Goal: Transaction & Acquisition: Purchase product/service

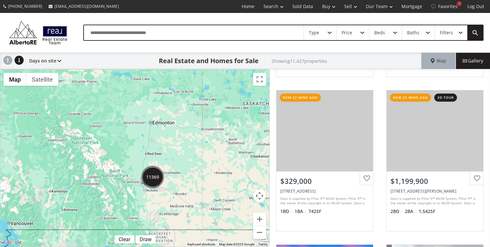
scroll to position [448, 0]
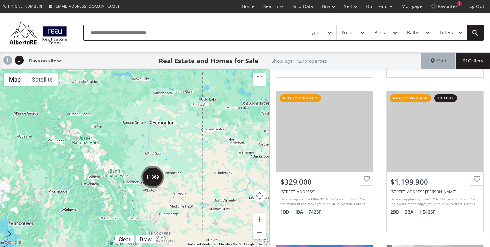
click at [148, 179] on img "11369" at bounding box center [152, 177] width 23 height 23
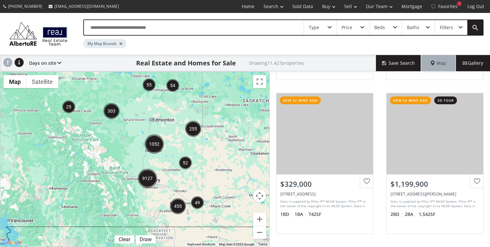
click at [146, 177] on img "9127" at bounding box center [147, 178] width 19 height 19
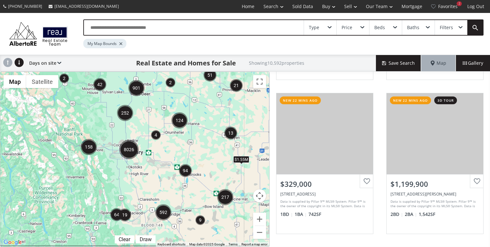
click at [127, 151] on img "8026" at bounding box center [128, 149] width 19 height 19
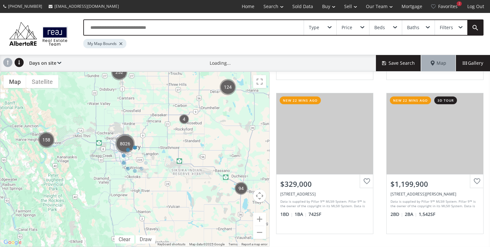
click at [323, 32] on div "Type" at bounding box center [320, 27] width 32 height 15
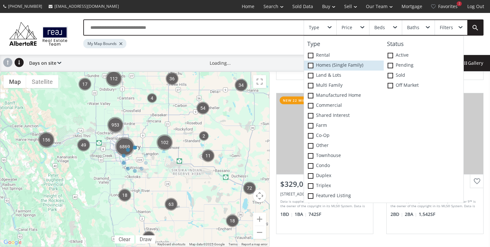
click at [326, 67] on label "Homes (Single Family)" at bounding box center [344, 66] width 80 height 10
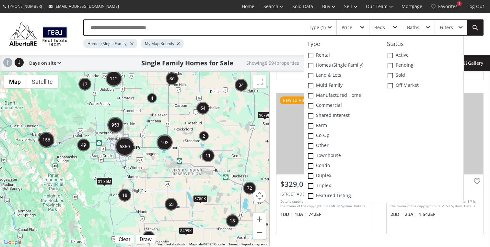
click at [361, 30] on div "Price" at bounding box center [353, 27] width 32 height 15
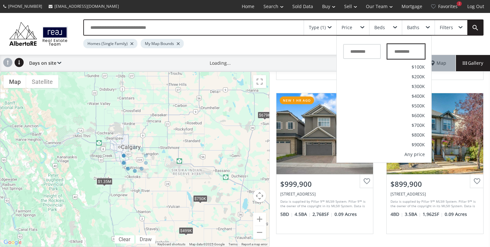
click at [402, 53] on input "text" at bounding box center [406, 51] width 38 height 15
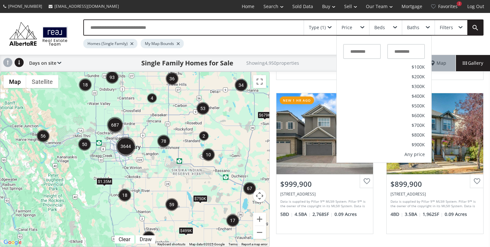
click at [307, 51] on div "Type (1) Price No min $50K $75K $100K $150K $200K $250K $300K $350K $400K $450K…" at bounding box center [245, 34] width 490 height 42
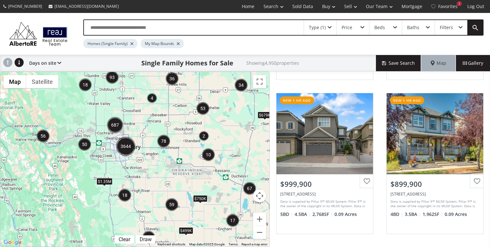
click at [122, 143] on img "3644" at bounding box center [125, 146] width 19 height 19
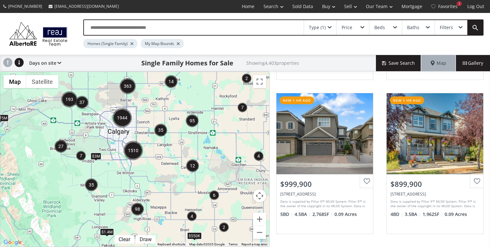
click at [124, 119] on img "1944" at bounding box center [121, 117] width 19 height 19
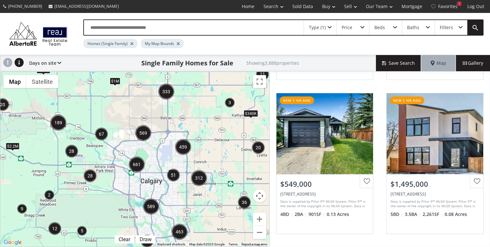
click at [134, 168] on img "661" at bounding box center [137, 164] width 16 height 16
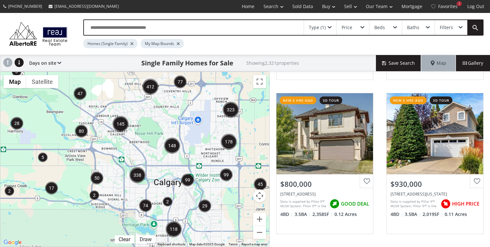
click at [81, 131] on img "80" at bounding box center [81, 131] width 13 height 13
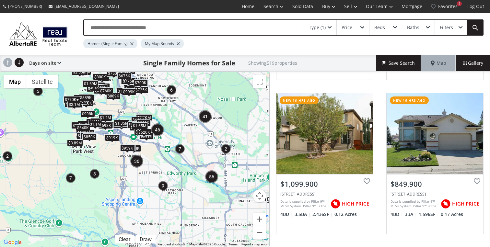
drag, startPoint x: 226, startPoint y: 185, endPoint x: 185, endPoint y: 128, distance: 70.0
click at [185, 128] on div "To navigate, press the arrow keys. $1.1M $637K $950K $920K $1M $699K $750K $1.1…" at bounding box center [134, 159] width 269 height 175
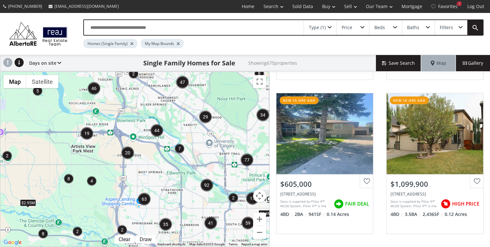
click at [145, 199] on img "63" at bounding box center [144, 199] width 13 height 13
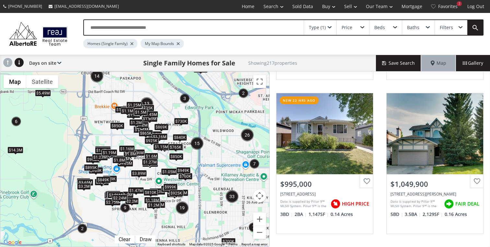
click at [127, 148] on div "$1.16M" at bounding box center [127, 148] width 16 height 7
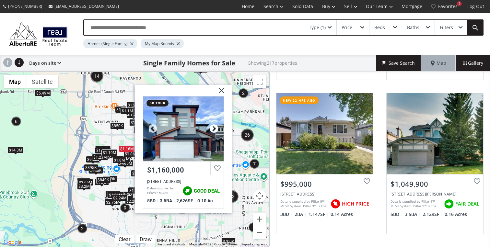
click at [212, 129] on div at bounding box center [214, 129] width 10 height 10
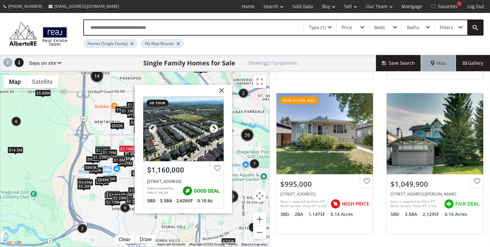
click at [212, 129] on div at bounding box center [214, 129] width 10 height 10
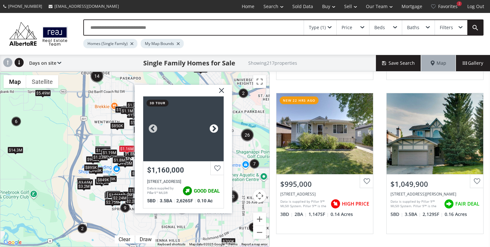
click at [212, 129] on div at bounding box center [214, 129] width 10 height 10
click at [179, 102] on div at bounding box center [183, 129] width 80 height 65
click at [119, 138] on div "To navigate, press the arrow keys. $1.65M $1.05M $1.05M $1.23M $735K $1.16M $1.…" at bounding box center [134, 159] width 269 height 175
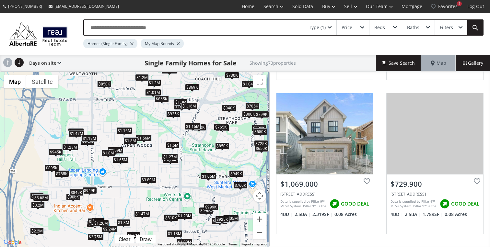
click at [91, 139] on div "$1.19M" at bounding box center [89, 138] width 16 height 7
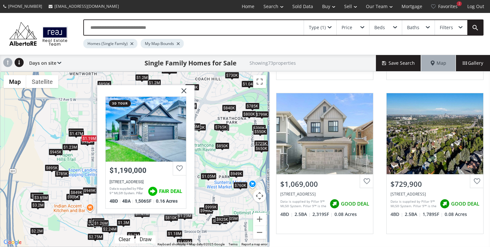
click at [184, 91] on img at bounding box center [181, 93] width 16 height 16
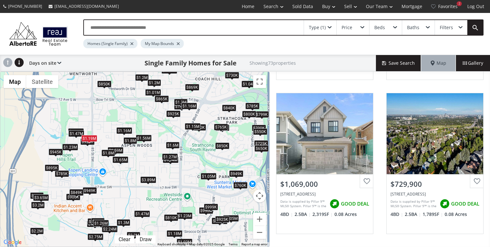
click at [155, 83] on div "$1.2M" at bounding box center [154, 82] width 14 height 7
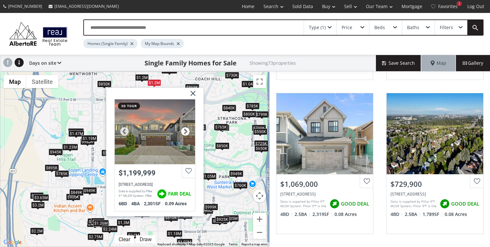
click at [184, 130] on div at bounding box center [185, 132] width 10 height 10
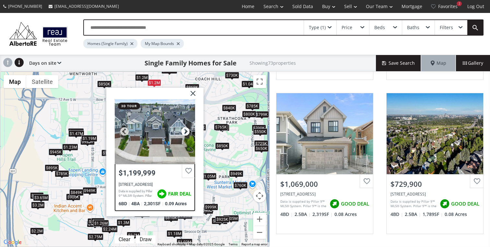
click at [184, 130] on div at bounding box center [185, 132] width 10 height 10
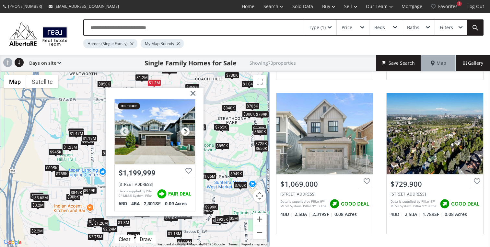
click at [184, 130] on div at bounding box center [185, 132] width 10 height 10
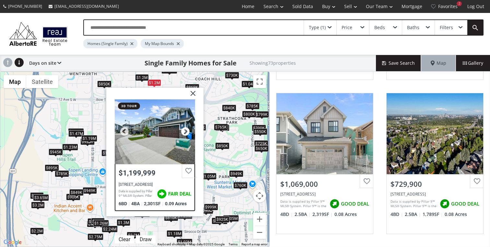
click at [184, 130] on div at bounding box center [185, 132] width 10 height 10
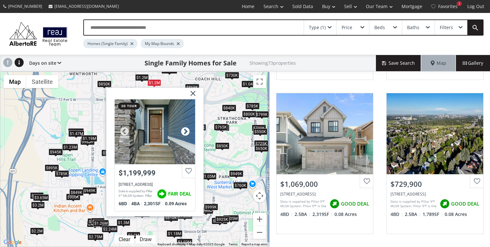
click at [184, 130] on div at bounding box center [185, 132] width 10 height 10
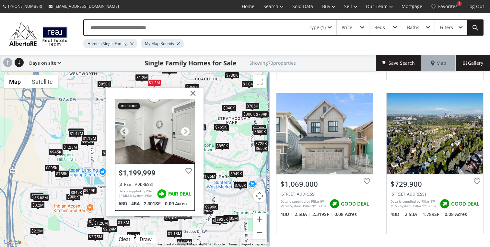
click at [184, 130] on div at bounding box center [185, 132] width 10 height 10
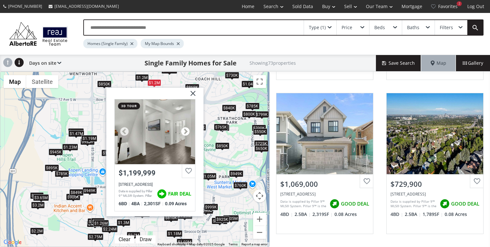
click at [184, 130] on div at bounding box center [185, 132] width 10 height 10
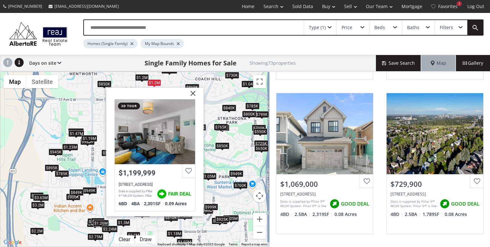
click at [193, 91] on img at bounding box center [190, 96] width 16 height 16
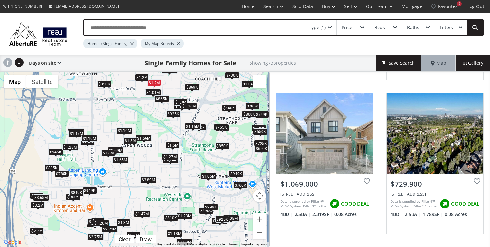
click at [150, 91] on div "$1.01M" at bounding box center [153, 92] width 16 height 7
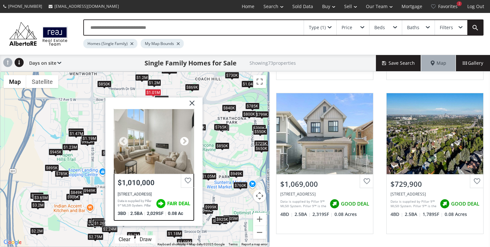
click at [185, 142] on div at bounding box center [184, 142] width 10 height 10
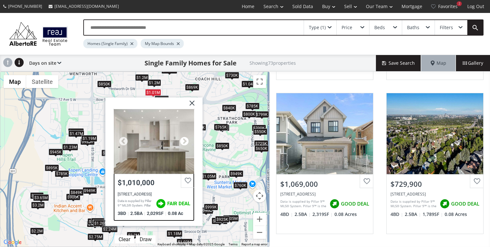
click at [185, 142] on div at bounding box center [184, 142] width 10 height 10
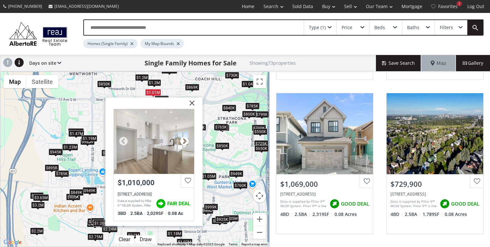
click at [185, 142] on div at bounding box center [184, 142] width 10 height 10
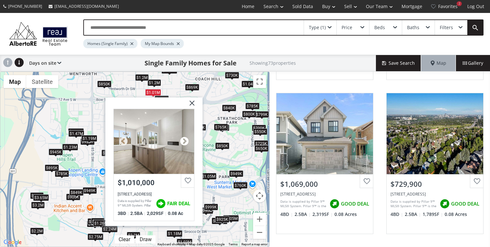
click at [185, 142] on div at bounding box center [184, 142] width 10 height 10
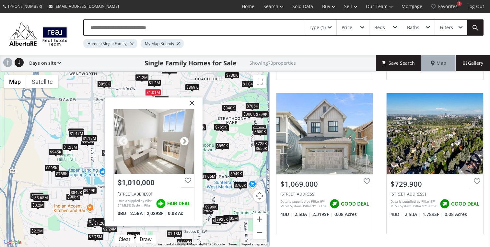
click at [185, 142] on div at bounding box center [184, 142] width 10 height 10
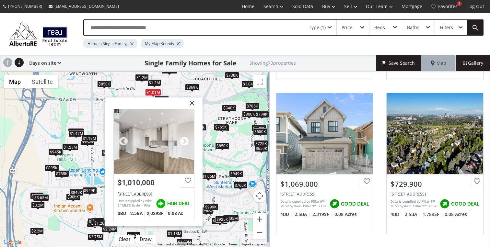
click at [185, 142] on div at bounding box center [184, 142] width 10 height 10
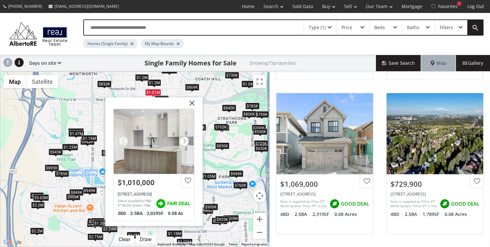
click at [185, 142] on div at bounding box center [184, 142] width 10 height 10
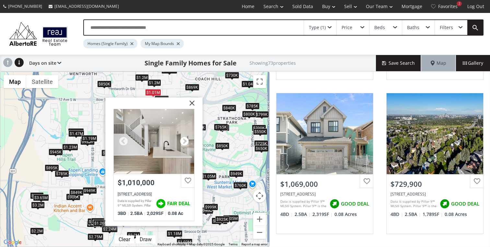
click at [185, 142] on div at bounding box center [184, 142] width 10 height 10
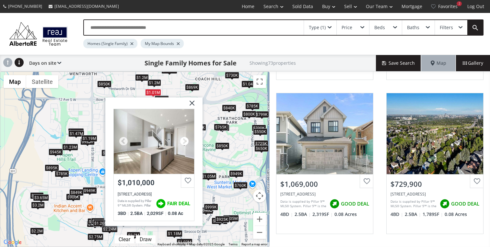
click at [185, 142] on div at bounding box center [184, 142] width 10 height 10
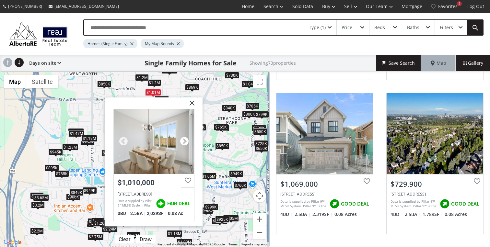
click at [185, 142] on div at bounding box center [184, 142] width 10 height 10
click at [193, 102] on img at bounding box center [189, 105] width 16 height 16
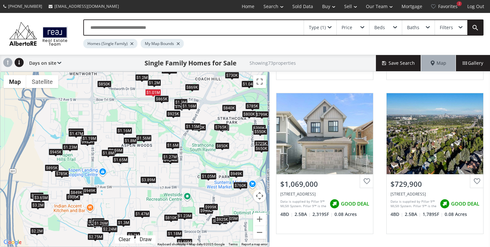
click at [124, 131] on div "$1.16M" at bounding box center [124, 130] width 16 height 7
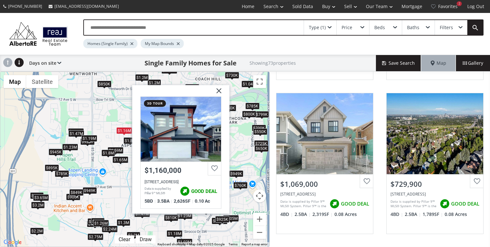
click at [220, 88] on img at bounding box center [216, 93] width 16 height 16
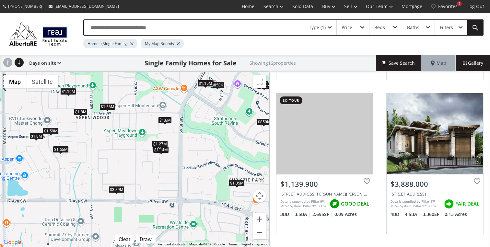
click at [114, 191] on div "$3.89M" at bounding box center [116, 189] width 16 height 7
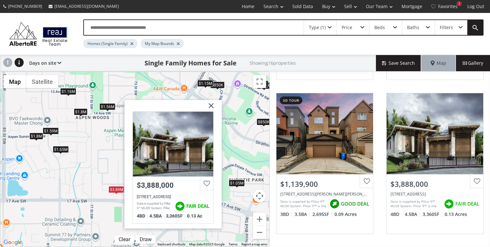
click at [181, 152] on div at bounding box center [173, 144] width 80 height 65
click at [210, 108] on img at bounding box center [208, 108] width 16 height 16
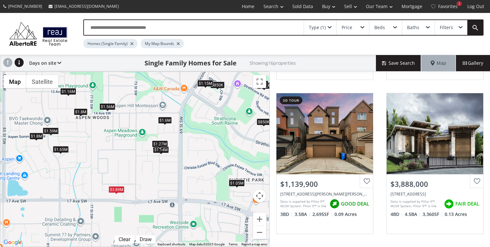
click at [163, 143] on div "$1.27M" at bounding box center [160, 144] width 16 height 7
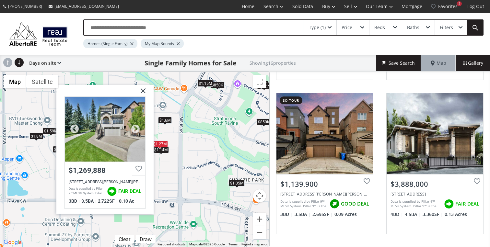
click at [122, 143] on div at bounding box center [105, 129] width 80 height 65
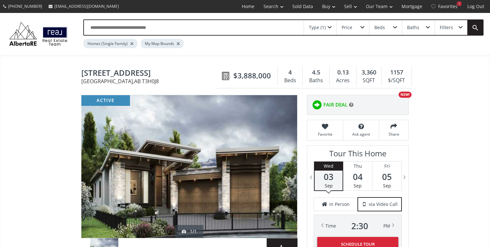
click at [241, 146] on div at bounding box center [189, 166] width 216 height 143
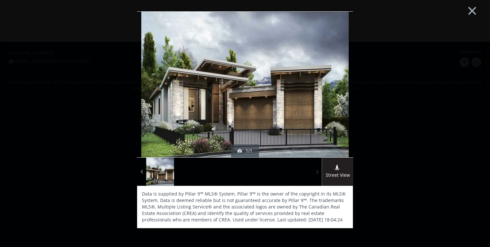
click at [317, 171] on span at bounding box center [317, 172] width 6 height 10
click at [309, 101] on img at bounding box center [244, 84] width 207 height 155
click at [442, 64] on div "× active 1/1 Street View Data is supplied by Pillar 9™ MLS® System. Pillar 9™ i…" at bounding box center [244, 123] width 477 height 234
click at [477, 8] on button "×" at bounding box center [472, 10] width 36 height 27
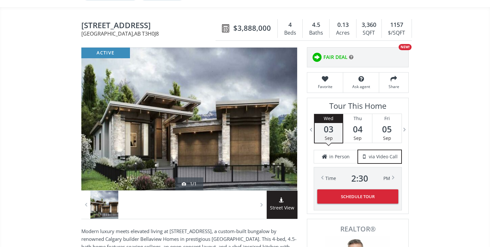
scroll to position [44, 0]
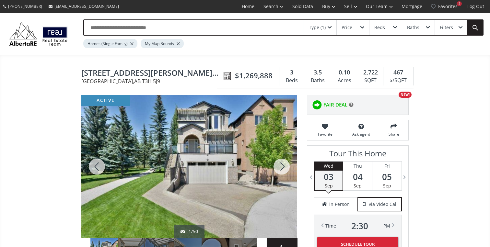
click at [284, 167] on div at bounding box center [281, 166] width 31 height 143
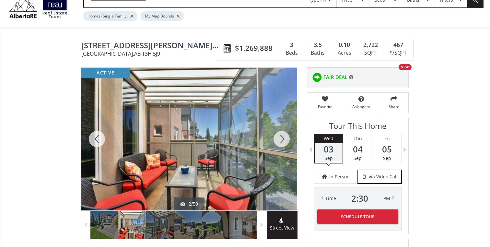
scroll to position [29, 0]
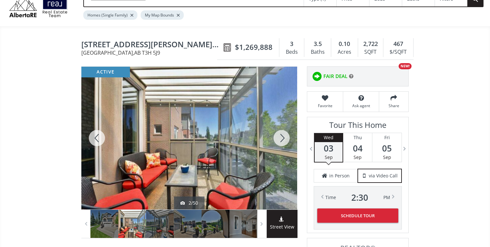
click at [282, 140] on div at bounding box center [281, 138] width 31 height 143
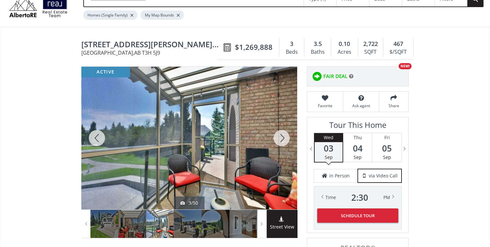
click at [282, 140] on div at bounding box center [281, 138] width 31 height 143
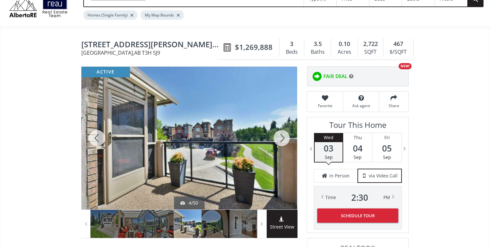
click at [282, 140] on div at bounding box center [281, 138] width 31 height 143
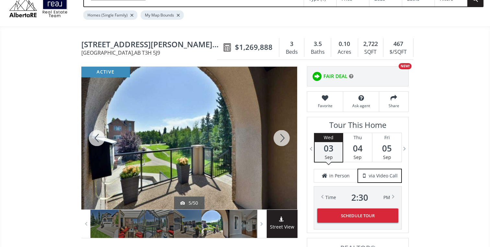
click at [282, 140] on div at bounding box center [281, 138] width 31 height 143
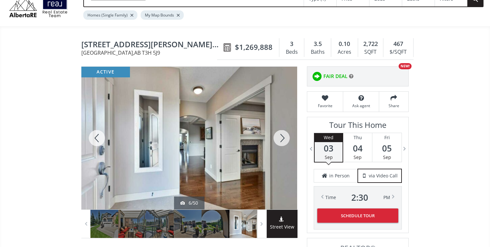
click at [282, 140] on div at bounding box center [281, 138] width 31 height 143
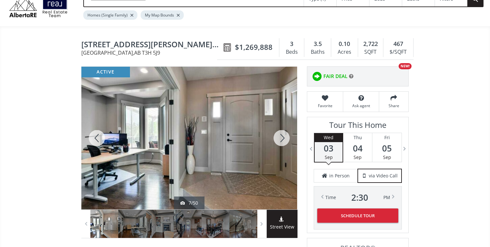
click at [282, 140] on div at bounding box center [281, 138] width 31 height 143
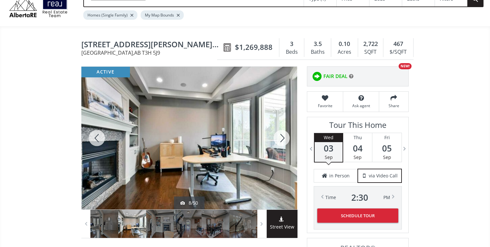
click at [282, 140] on div at bounding box center [281, 138] width 31 height 143
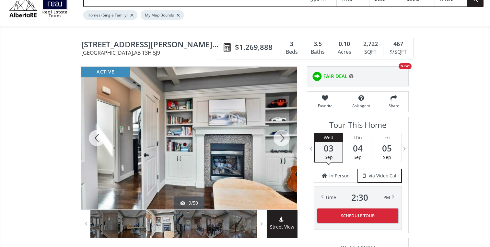
click at [282, 140] on div at bounding box center [281, 138] width 31 height 143
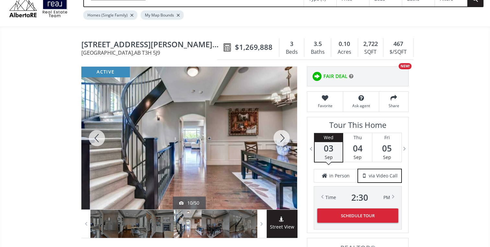
click at [282, 140] on div at bounding box center [281, 138] width 31 height 143
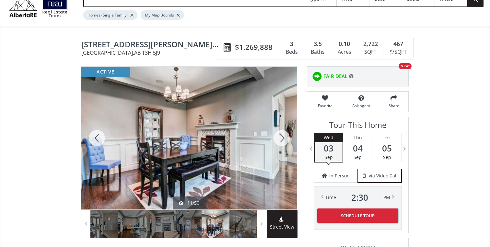
click at [282, 140] on div at bounding box center [281, 138] width 31 height 143
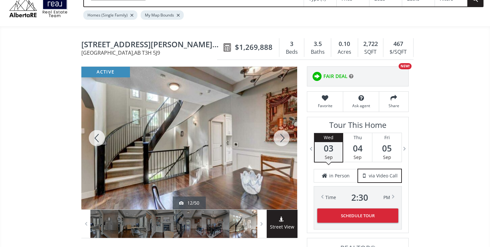
click at [282, 140] on div at bounding box center [281, 138] width 31 height 143
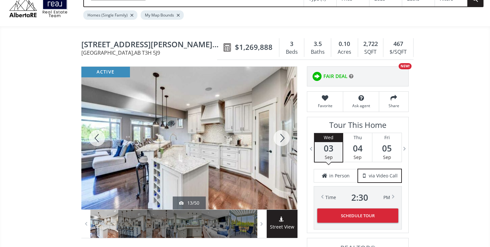
click at [282, 140] on div at bounding box center [281, 138] width 31 height 143
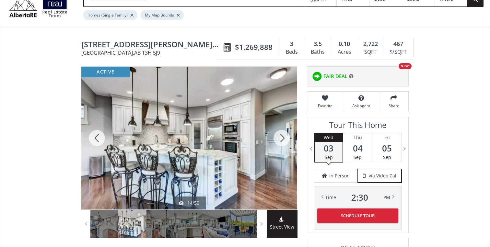
click at [282, 140] on div at bounding box center [281, 138] width 31 height 143
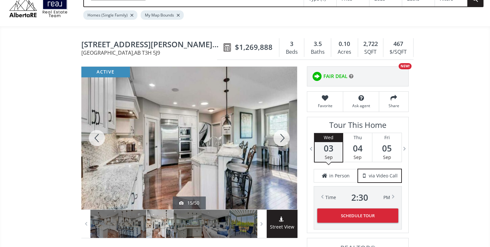
click at [282, 140] on div at bounding box center [281, 138] width 31 height 143
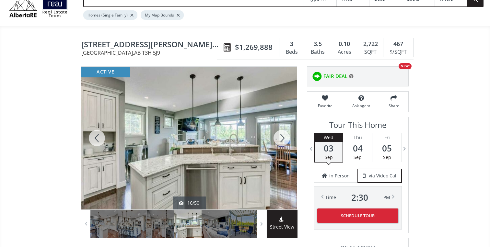
click at [282, 140] on div at bounding box center [281, 138] width 31 height 143
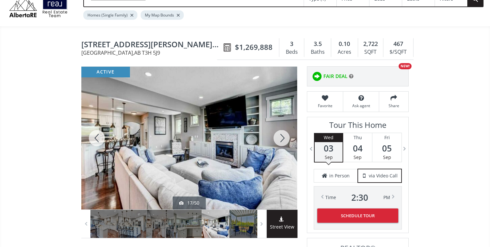
click at [282, 140] on div at bounding box center [281, 138] width 31 height 143
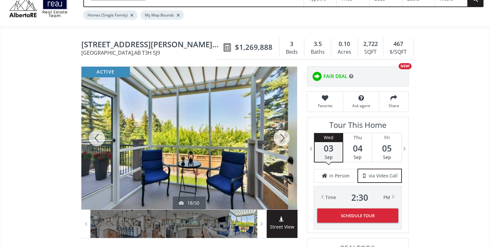
click at [282, 140] on div at bounding box center [281, 138] width 31 height 143
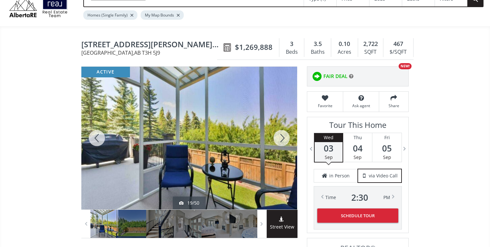
click at [282, 140] on div at bounding box center [281, 138] width 31 height 143
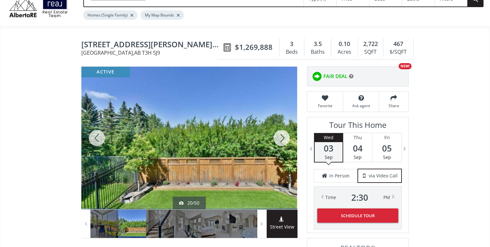
click at [282, 140] on div at bounding box center [281, 138] width 31 height 143
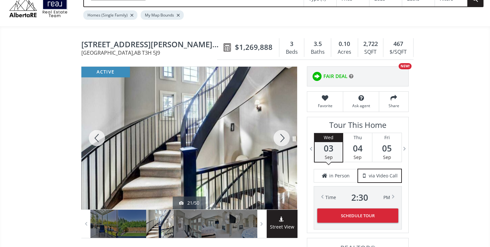
click at [282, 140] on div at bounding box center [281, 138] width 31 height 143
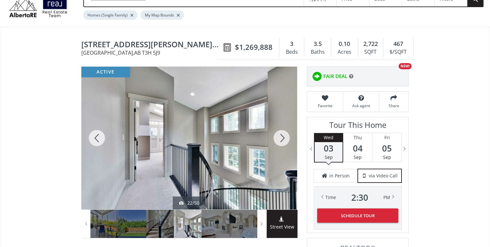
click at [282, 140] on div at bounding box center [281, 138] width 31 height 143
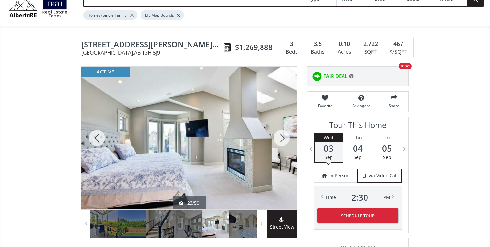
click at [282, 140] on div at bounding box center [281, 138] width 31 height 143
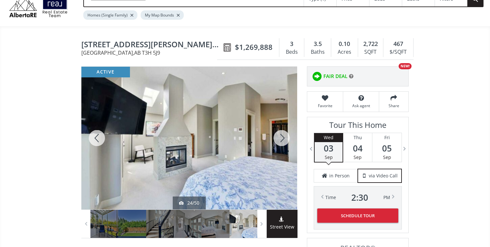
click at [282, 140] on div at bounding box center [281, 138] width 31 height 143
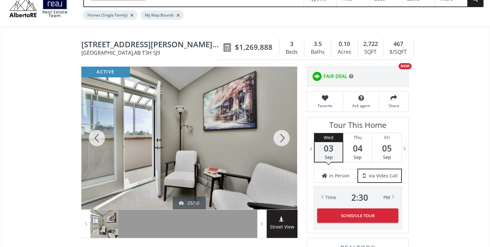
click at [282, 140] on div at bounding box center [281, 138] width 31 height 143
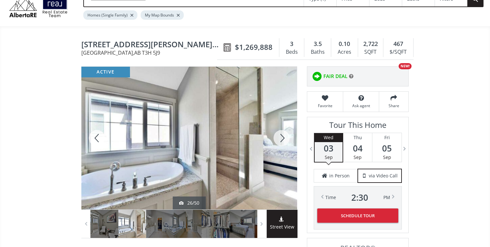
click at [282, 140] on div at bounding box center [281, 138] width 31 height 143
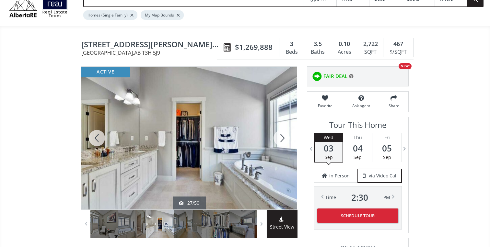
click at [282, 140] on div at bounding box center [281, 138] width 31 height 143
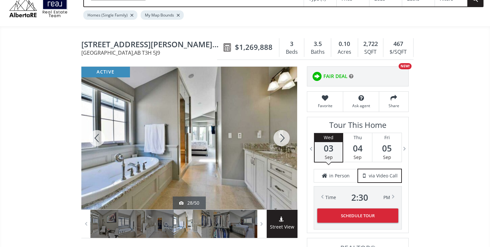
click at [282, 140] on div at bounding box center [281, 138] width 31 height 143
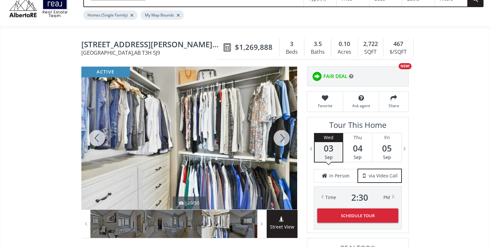
click at [282, 140] on div at bounding box center [281, 138] width 31 height 143
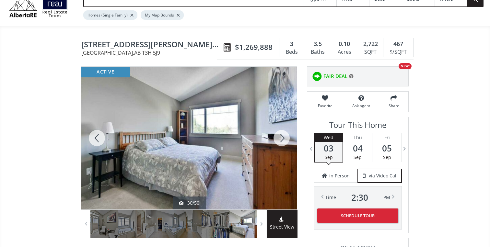
click at [282, 140] on div at bounding box center [281, 138] width 31 height 143
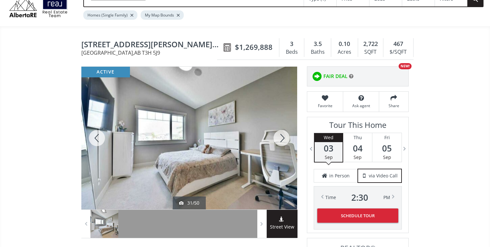
click at [282, 140] on div at bounding box center [281, 138] width 31 height 143
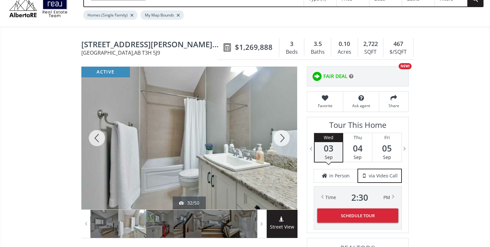
click at [282, 140] on div at bounding box center [281, 138] width 31 height 143
